Goal: Find specific page/section: Find specific page/section

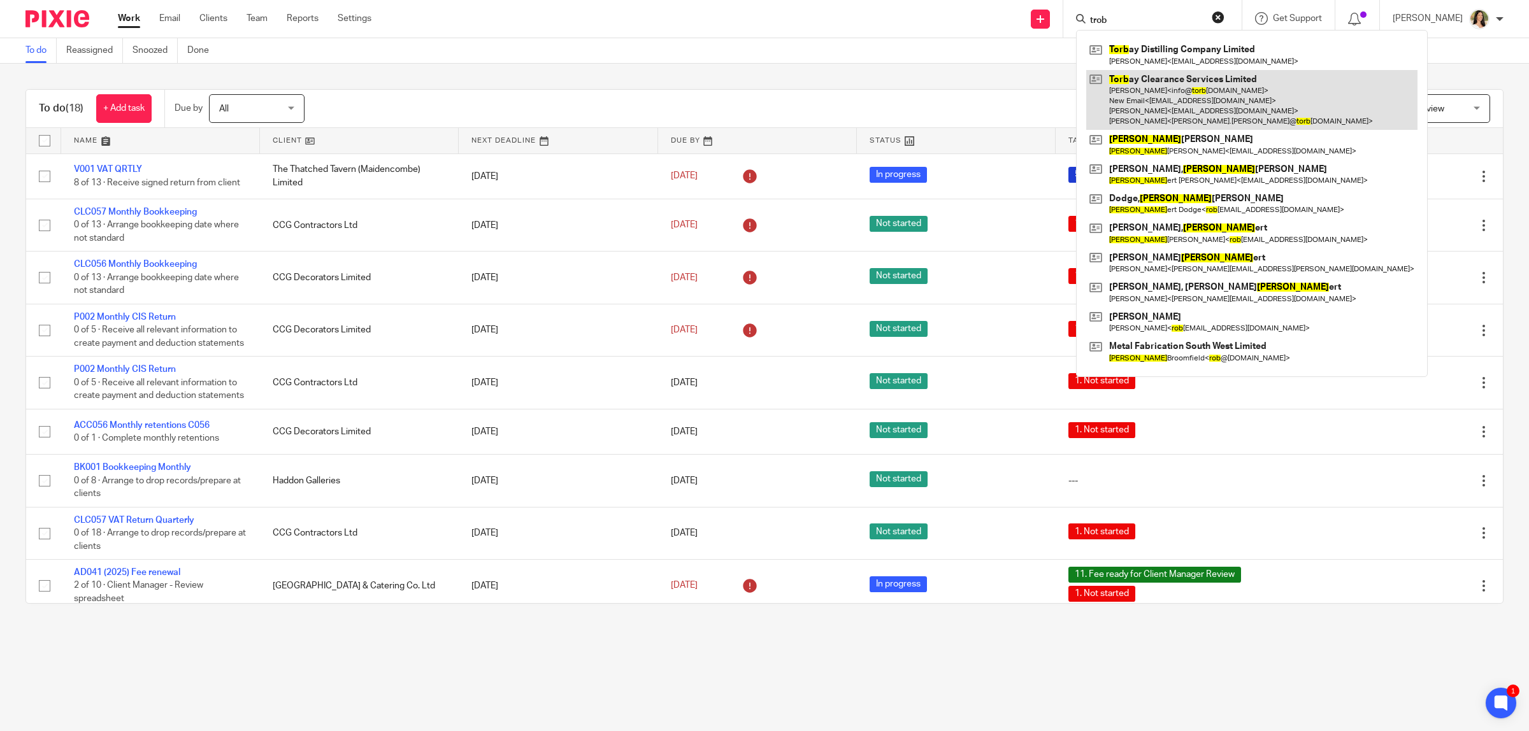
type input "trob"
click at [1186, 115] on link at bounding box center [1251, 100] width 331 height 61
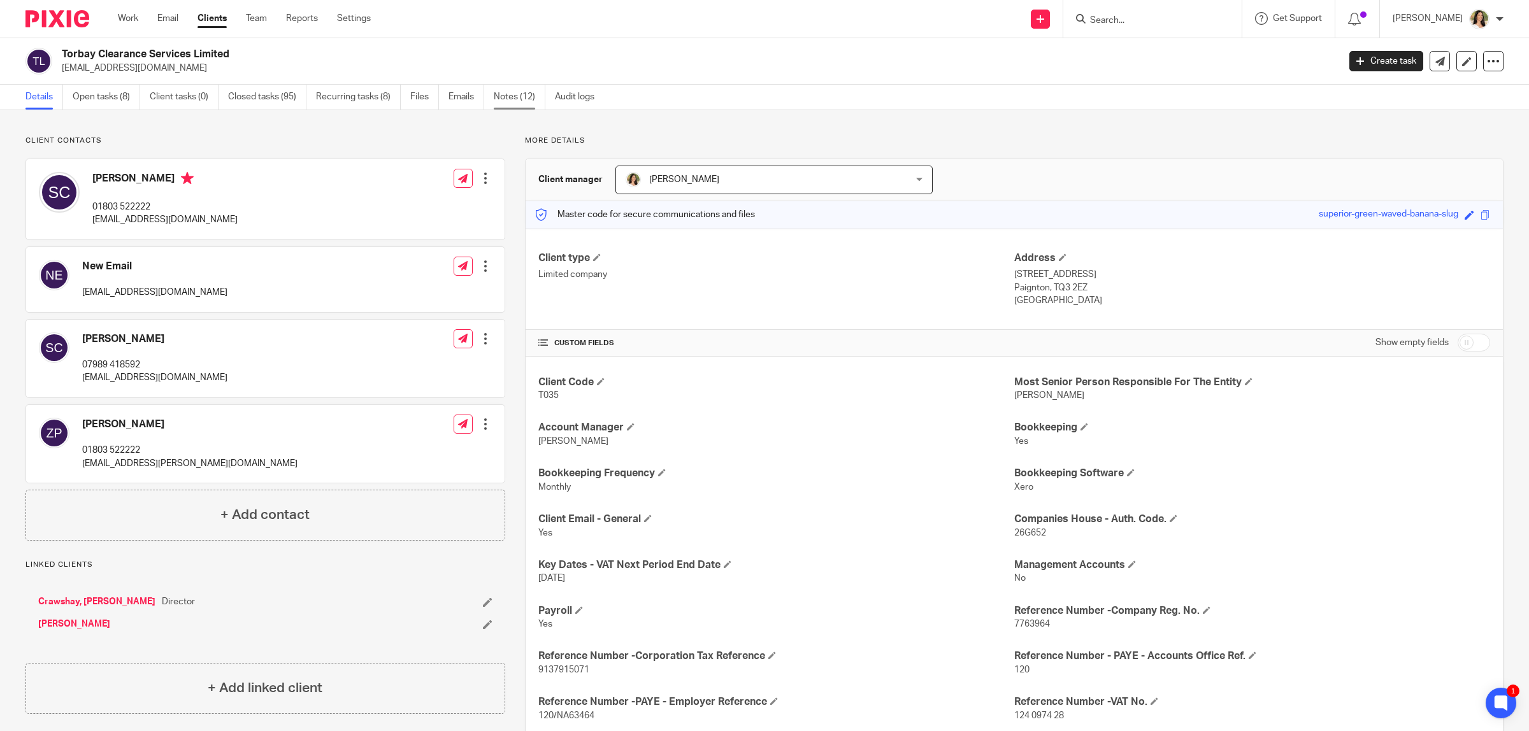
click at [524, 99] on link "Notes (12)" at bounding box center [520, 97] width 52 height 25
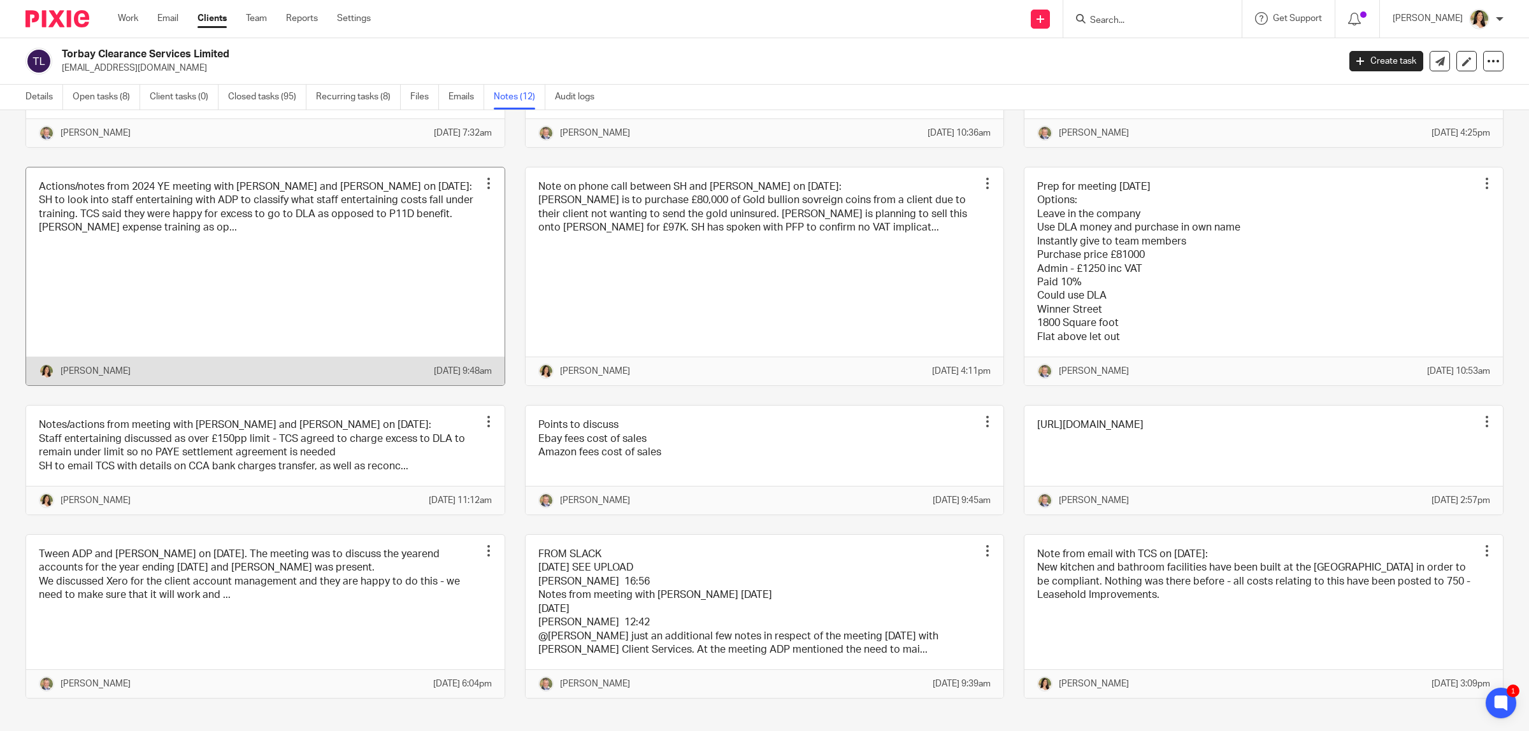
scroll to position [214, 0]
